Goal: Task Accomplishment & Management: Manage account settings

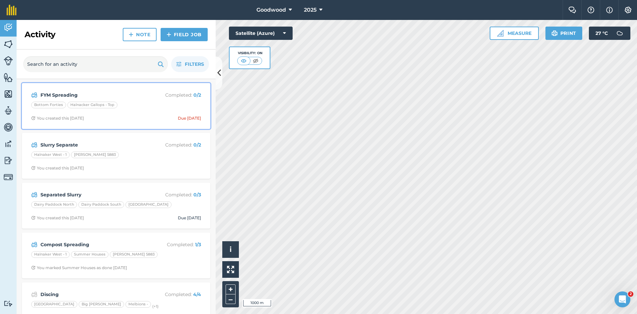
click at [120, 94] on strong "FYM Spreading" at bounding box center [92, 94] width 105 height 7
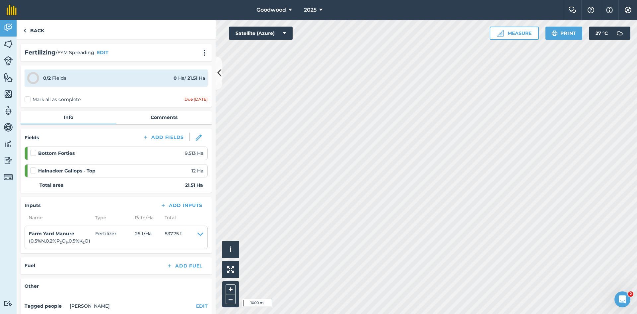
click at [33, 149] on label at bounding box center [34, 149] width 8 height 0
click at [33, 151] on input "checkbox" at bounding box center [32, 151] width 4 height 4
checkbox input "false"
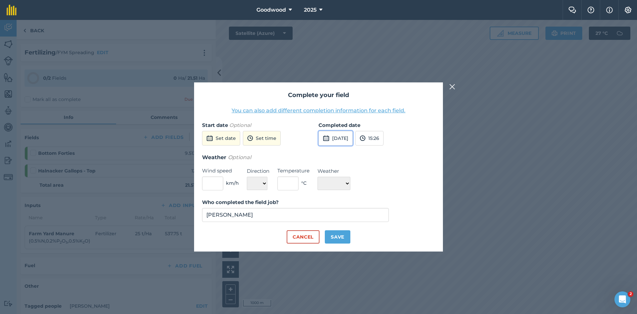
click at [347, 140] on button "[DATE]" at bounding box center [336, 138] width 34 height 15
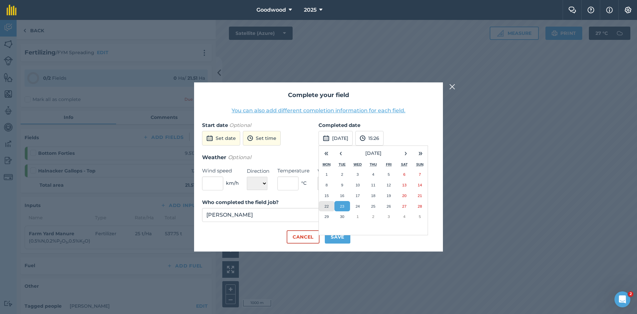
click at [326, 204] on abbr "22" at bounding box center [327, 206] width 4 height 4
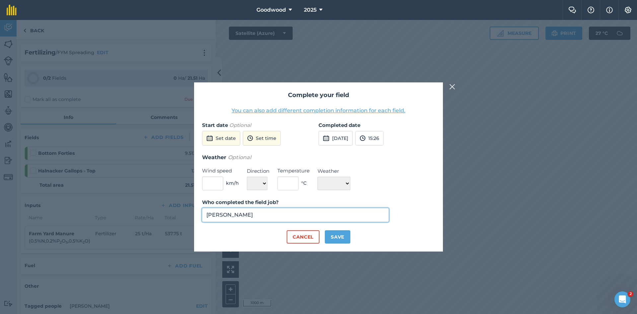
click at [336, 218] on input "[PERSON_NAME]" at bounding box center [295, 215] width 187 height 14
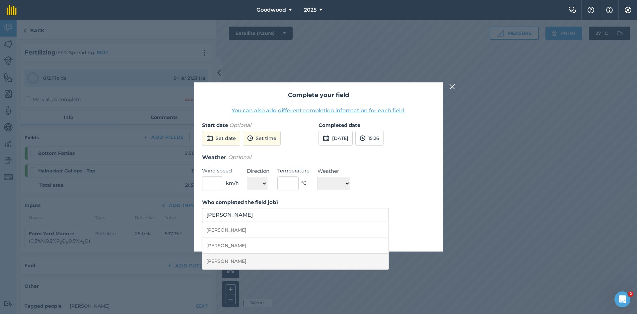
click at [300, 260] on li "[PERSON_NAME]" at bounding box center [295, 261] width 186 height 16
type input "[PERSON_NAME]"
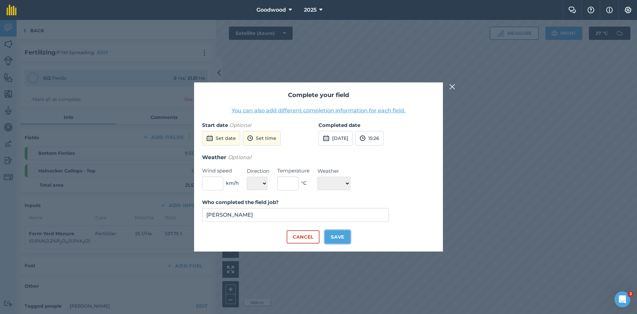
click at [337, 233] on button "Save" at bounding box center [338, 236] width 26 height 13
checkbox input "true"
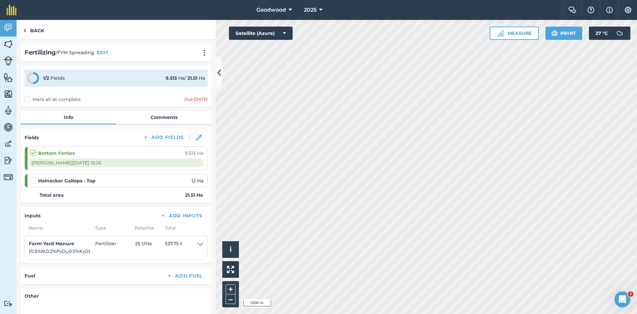
click at [173, 180] on div "Halnacker Gallops - Top 12 Ha" at bounding box center [116, 180] width 173 height 7
click at [34, 177] on label at bounding box center [34, 177] width 8 height 0
click at [34, 181] on input "checkbox" at bounding box center [32, 179] width 4 height 4
checkbox input "false"
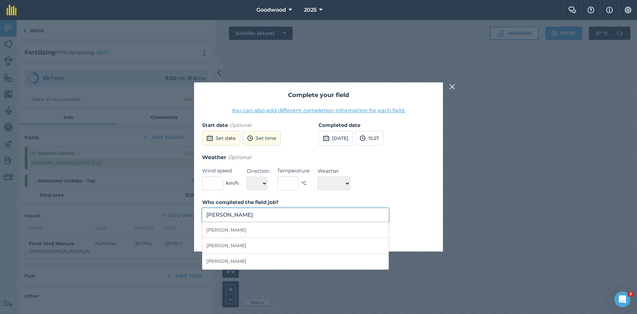
click at [279, 212] on input "[PERSON_NAME]" at bounding box center [295, 215] width 187 height 14
click at [266, 257] on li "[PERSON_NAME]" at bounding box center [295, 261] width 186 height 16
type input "[PERSON_NAME]"
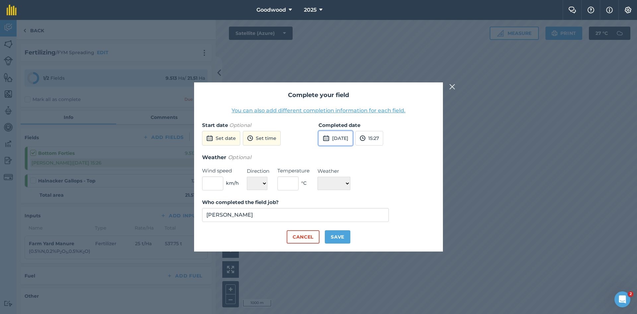
click at [341, 139] on button "[DATE]" at bounding box center [336, 138] width 34 height 15
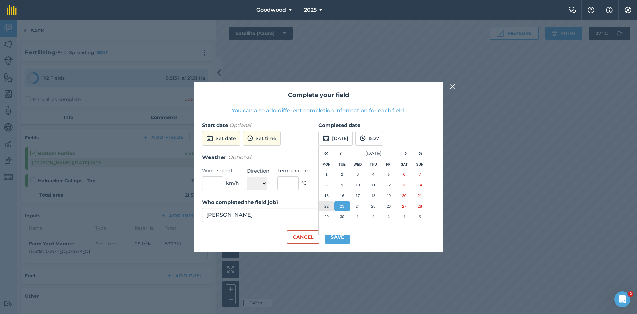
click at [328, 205] on abbr "22" at bounding box center [327, 206] width 4 height 4
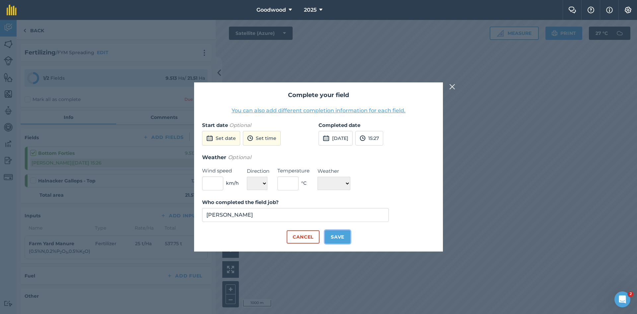
click at [335, 236] on button "Save" at bounding box center [338, 236] width 26 height 13
checkbox input "true"
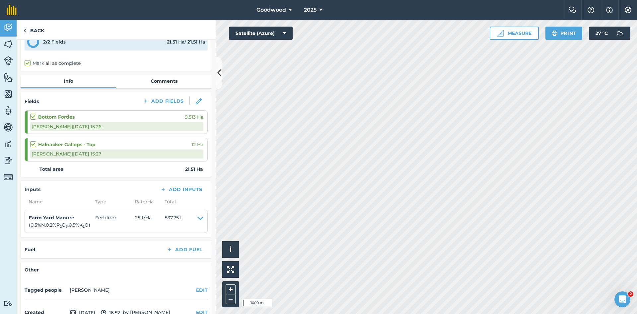
scroll to position [74, 0]
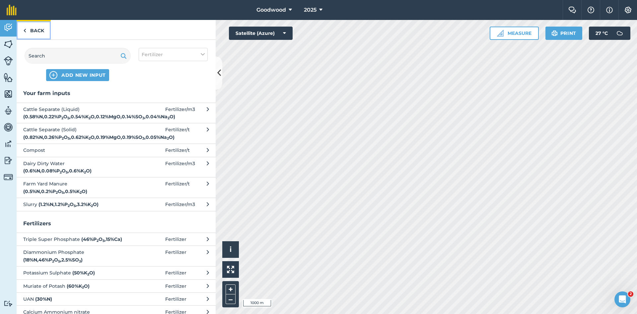
click at [31, 29] on link "Back" at bounding box center [34, 30] width 34 height 20
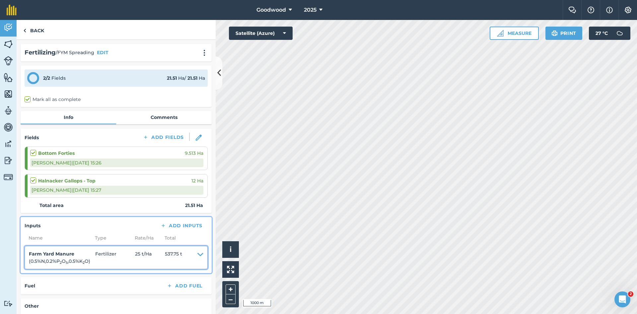
click at [197, 254] on icon at bounding box center [200, 257] width 6 height 15
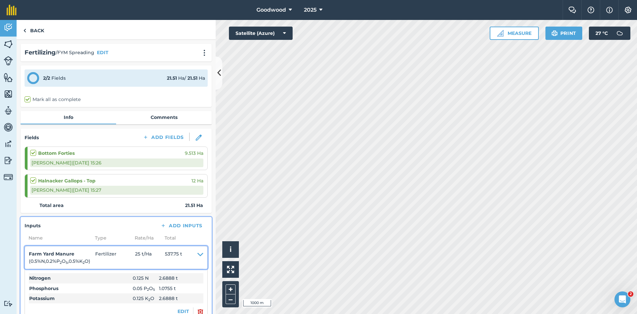
scroll to position [66, 0]
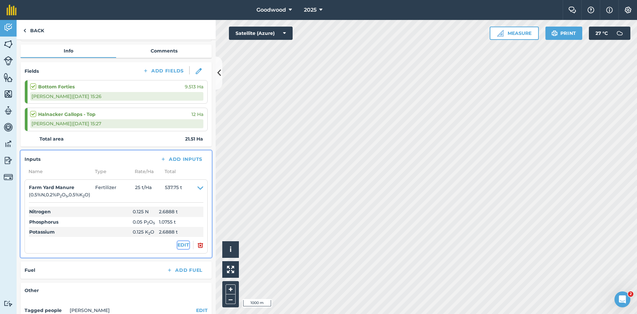
click at [181, 245] on button "EDIT" at bounding box center [184, 244] width 12 height 7
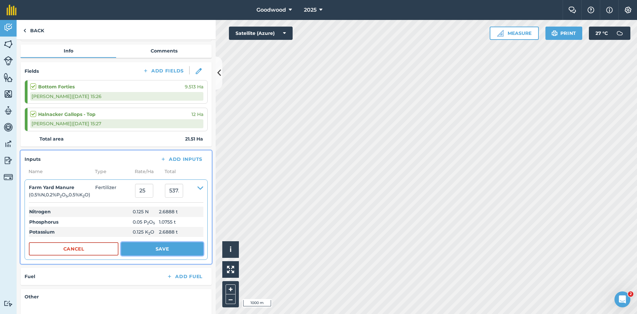
click at [166, 249] on button "Save" at bounding box center [162, 248] width 82 height 13
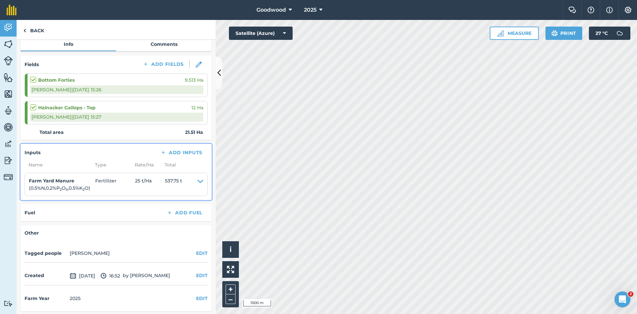
scroll to position [74, 0]
